Goal: Task Accomplishment & Management: Use online tool/utility

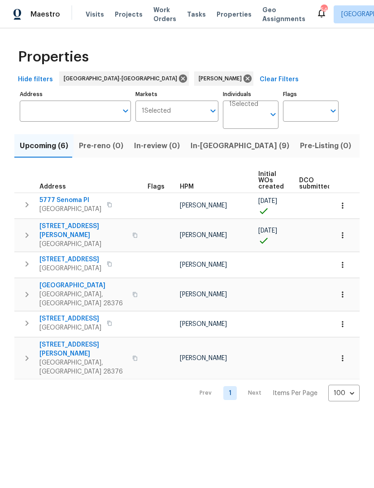
click at [208, 145] on span "In-reno (9)" at bounding box center [240, 146] width 99 height 13
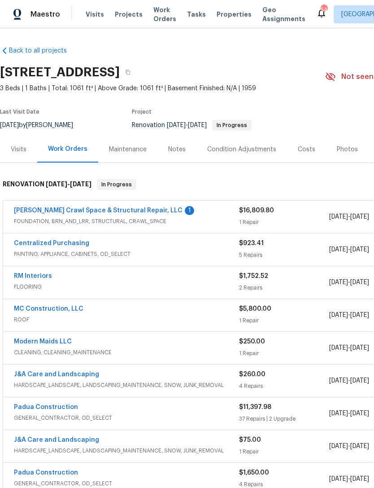
click at [145, 207] on link "[PERSON_NAME] Crawl Space & Structural Repair, LLC" at bounding box center [98, 210] width 169 height 6
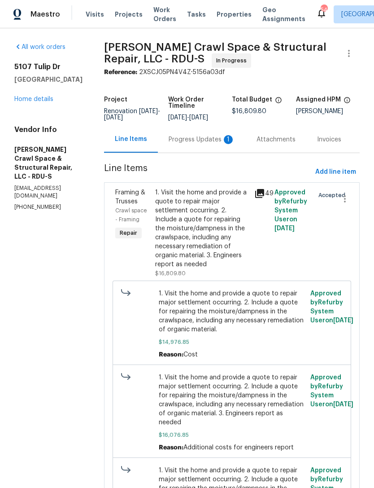
click at [215, 144] on div "Progress Updates 1" at bounding box center [202, 139] width 66 height 9
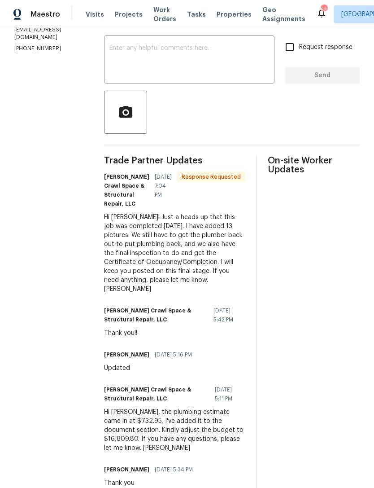
scroll to position [159, 0]
click at [188, 67] on textarea at bounding box center [190, 59] width 160 height 31
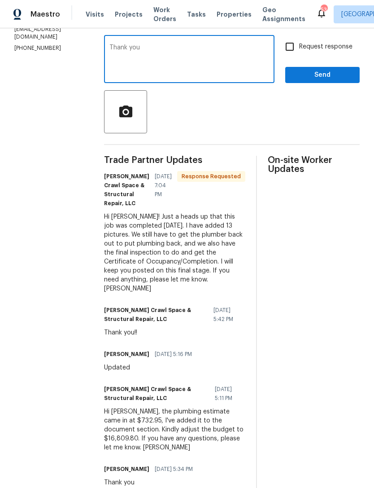
type textarea "Thank you"
click at [310, 81] on span "Send" at bounding box center [323, 75] width 60 height 11
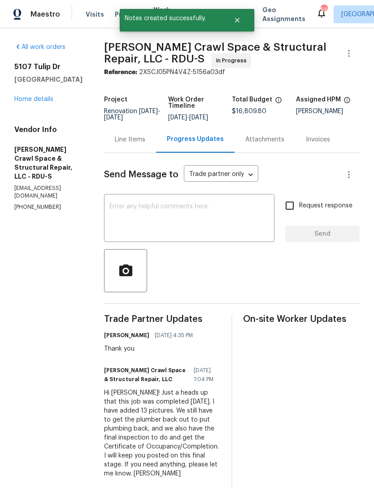
click at [40, 101] on link "Home details" at bounding box center [33, 99] width 39 height 6
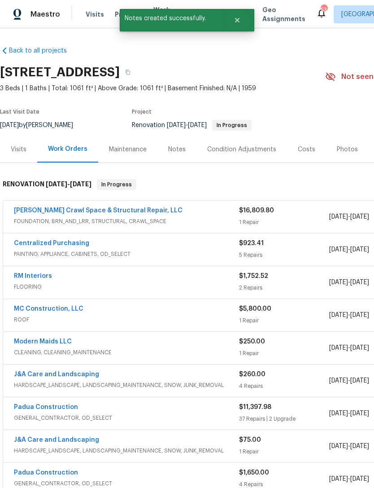
scroll to position [0, 38]
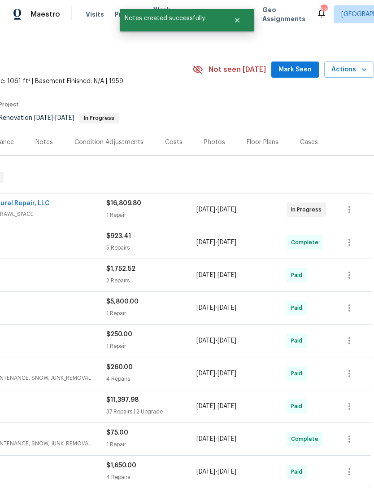
click at [305, 69] on span "Mark Seen" at bounding box center [295, 69] width 33 height 11
click at [302, 70] on span "Seen [DATE]" at bounding box center [297, 69] width 43 height 9
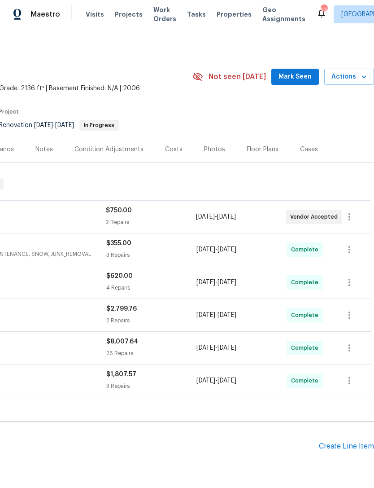
scroll to position [0, 133]
click at [301, 72] on span "Mark Seen" at bounding box center [295, 76] width 33 height 11
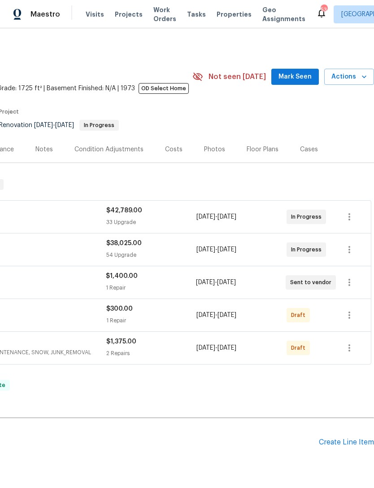
scroll to position [0, 133]
click at [310, 73] on span "Mark Seen" at bounding box center [295, 76] width 33 height 11
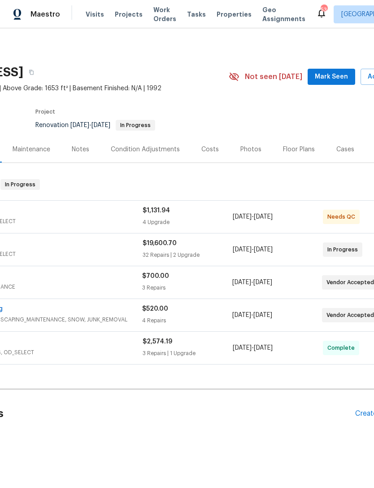
scroll to position [0, 110]
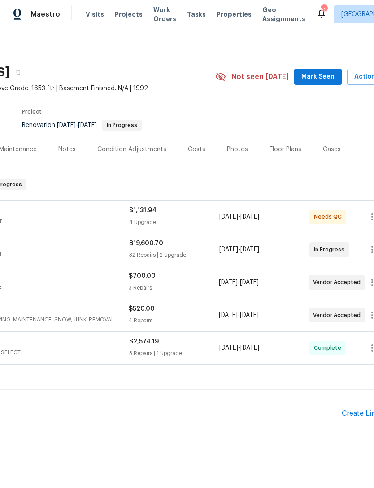
click at [310, 70] on button "Mark Seen" at bounding box center [319, 77] width 48 height 17
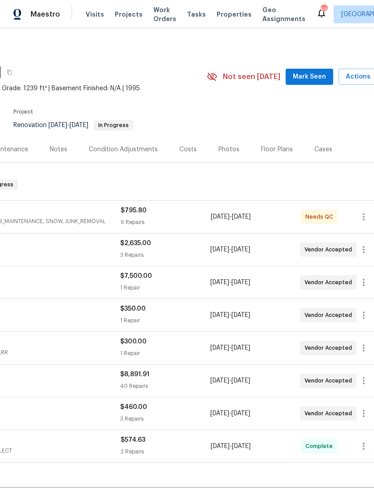
scroll to position [0, 127]
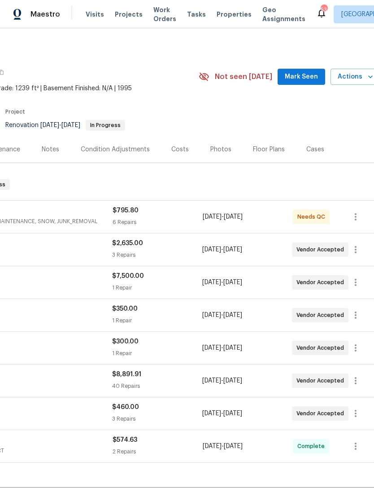
click at [308, 75] on span "Mark Seen" at bounding box center [301, 76] width 33 height 11
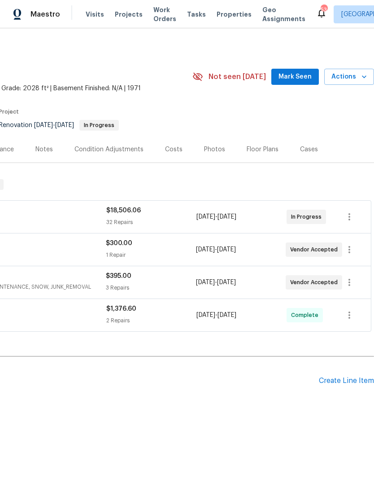
scroll to position [0, 133]
click at [299, 78] on span "Mark Seen" at bounding box center [295, 76] width 33 height 11
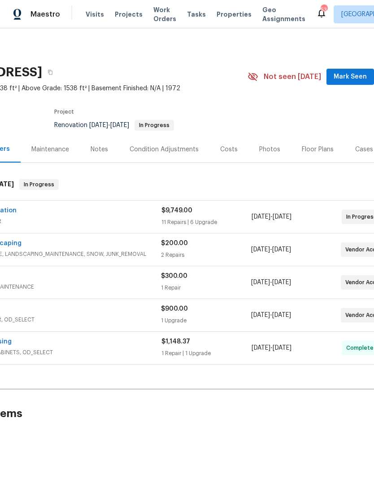
scroll to position [0, 83]
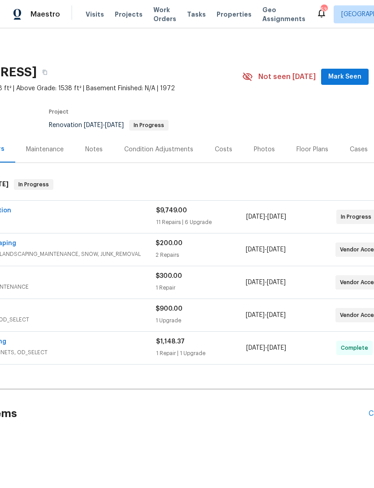
click at [338, 70] on button "Mark Seen" at bounding box center [345, 77] width 48 height 17
